Goal: Information Seeking & Learning: Learn about a topic

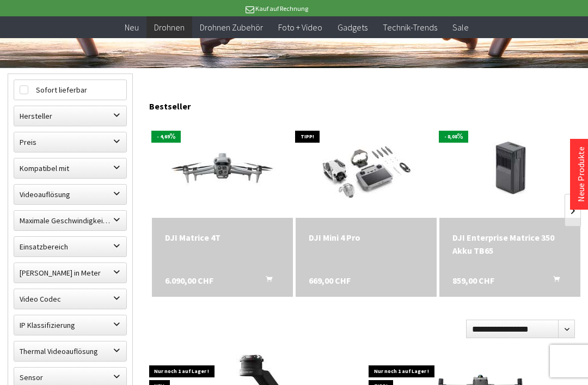
scroll to position [283, 0]
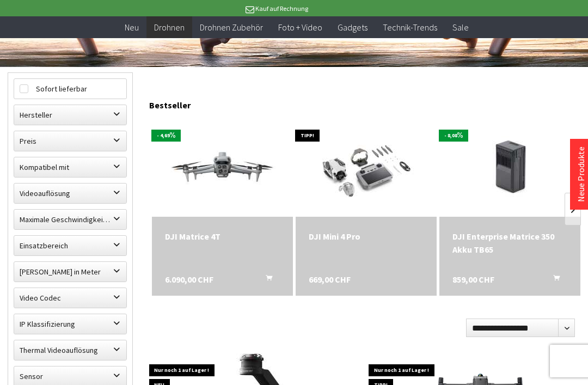
click at [352, 239] on div "DJI Mini 4 Pro" at bounding box center [365, 236] width 115 height 13
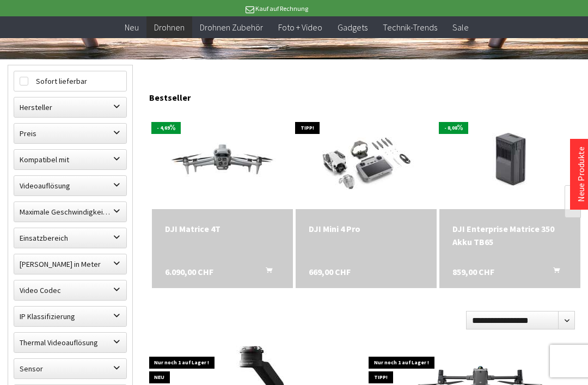
scroll to position [290, 0]
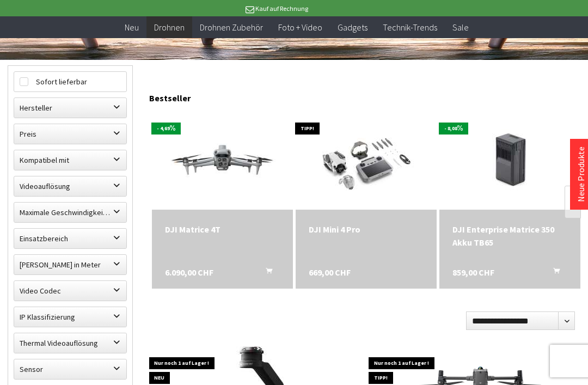
click at [499, 249] on div "DJI Enterprise Matrice 350 Akku TB65" at bounding box center [509, 235] width 115 height 26
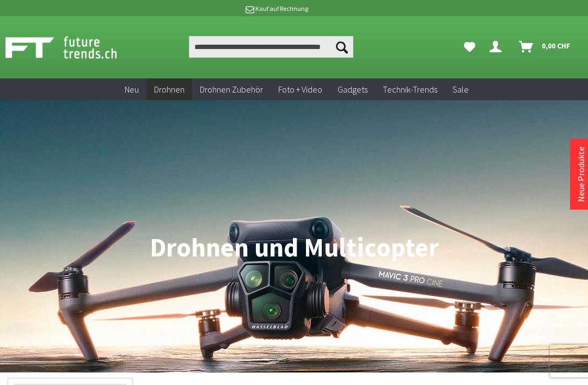
scroll to position [325, 0]
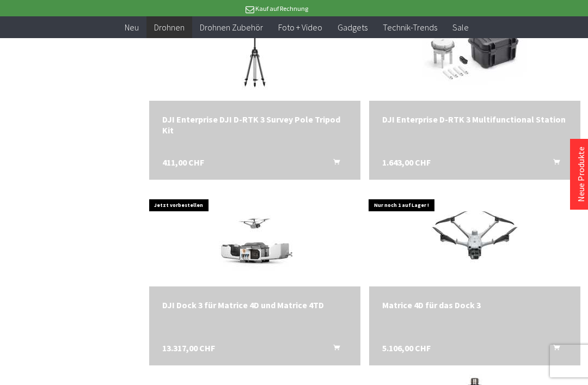
scroll to position [1748, 0]
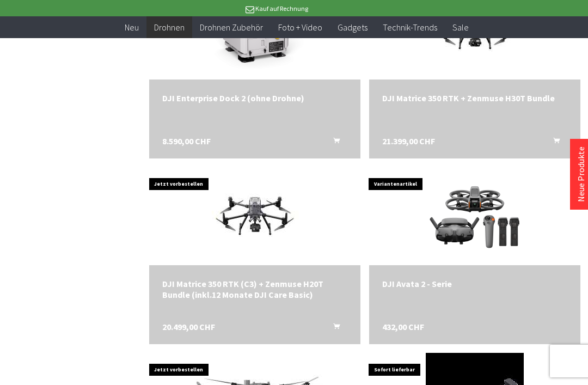
scroll to position [3442, 0]
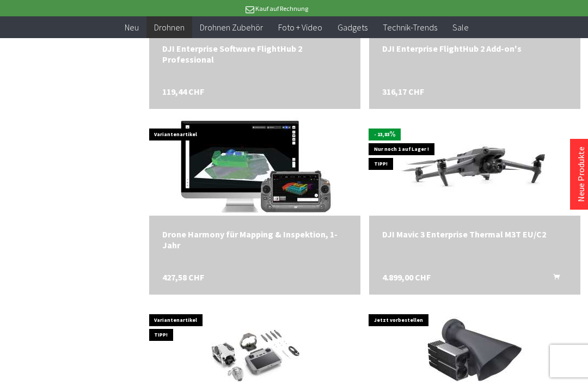
scroll to position [4974, 0]
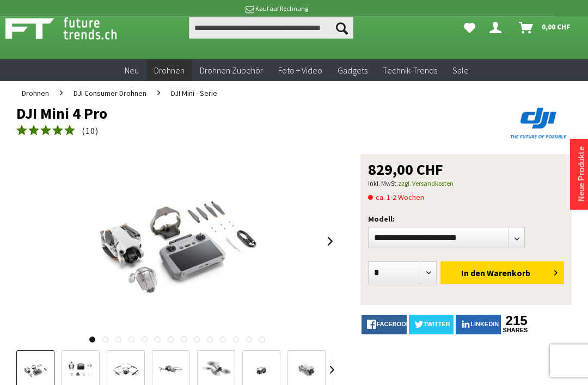
scroll to position [23, 0]
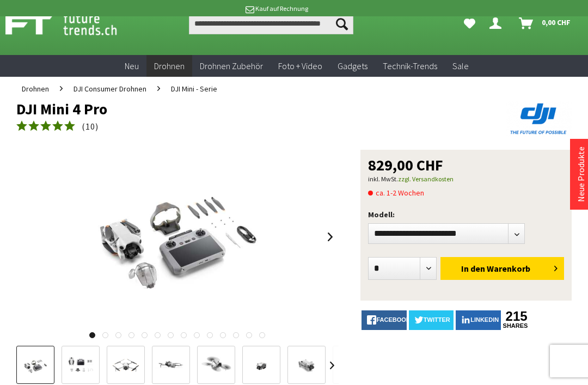
click at [73, 374] on img at bounding box center [81, 365] width 32 height 25
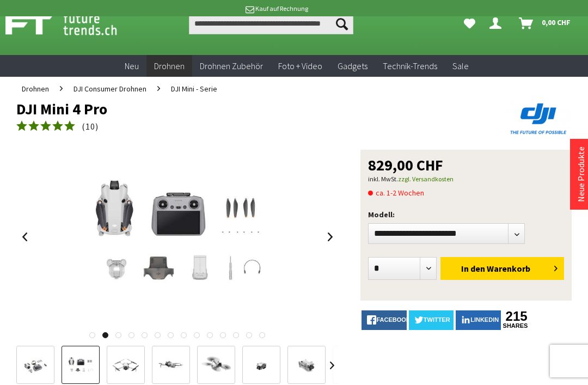
click at [197, 229] on img at bounding box center [178, 237] width 218 height 174
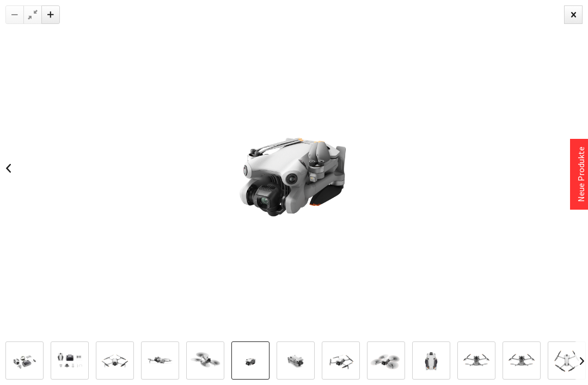
click at [297, 373] on img at bounding box center [296, 360] width 32 height 25
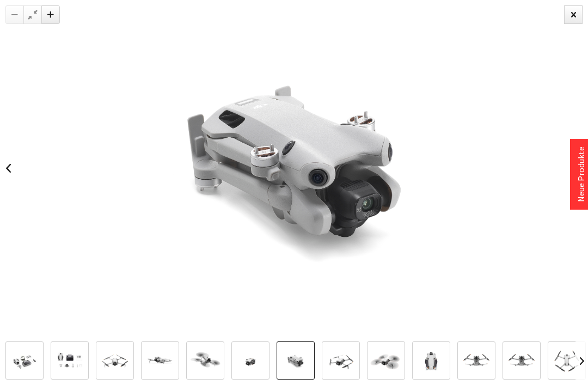
click at [343, 376] on img at bounding box center [341, 361] width 32 height 32
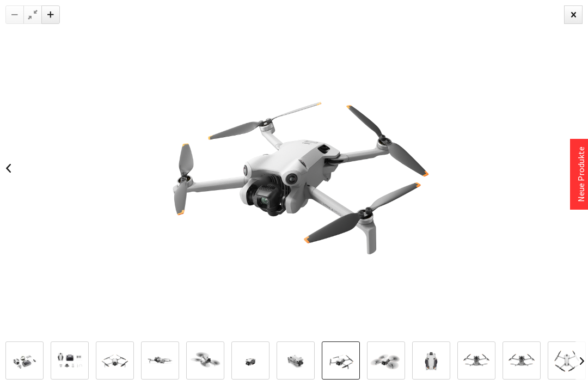
click at [388, 376] on img at bounding box center [386, 361] width 32 height 32
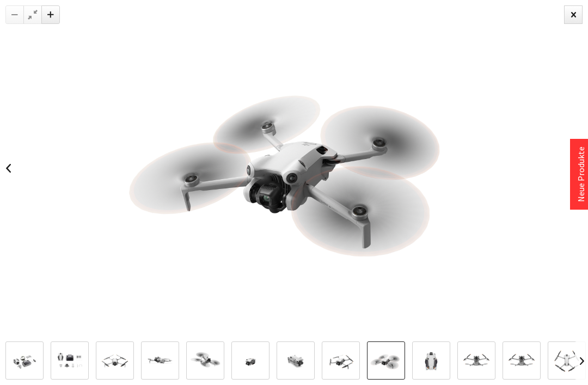
click at [430, 373] on img at bounding box center [431, 360] width 32 height 25
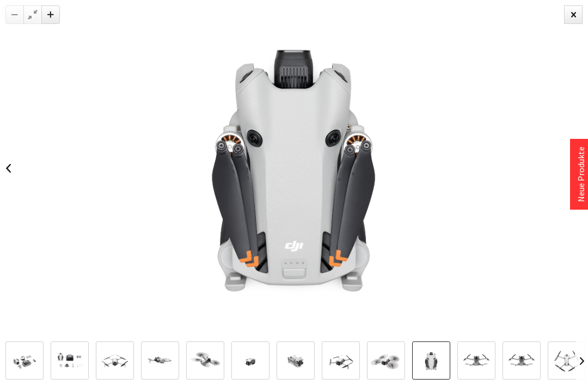
click at [480, 376] on img at bounding box center [476, 361] width 32 height 32
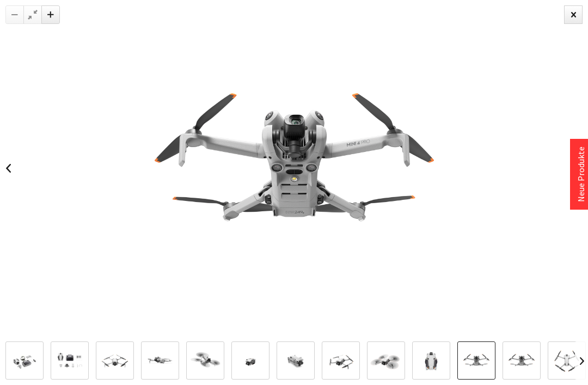
click at [516, 376] on img at bounding box center [521, 361] width 32 height 32
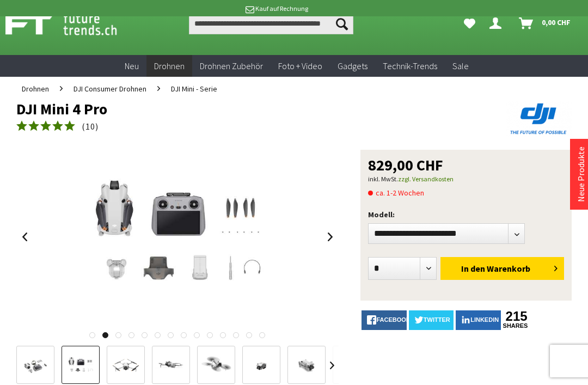
click at [568, 16] on div at bounding box center [294, 192] width 588 height 385
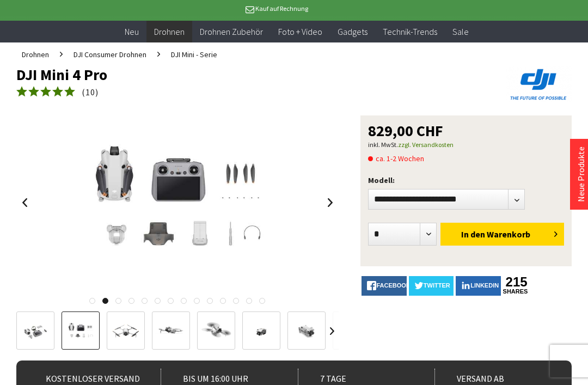
scroll to position [58, 0]
